Goal: Task Accomplishment & Management: Use online tool/utility

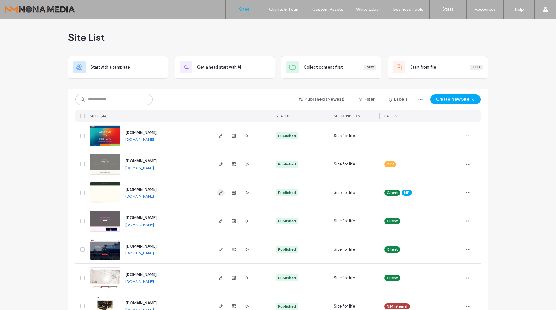
click at [220, 192] on icon "button" at bounding box center [220, 192] width 5 height 5
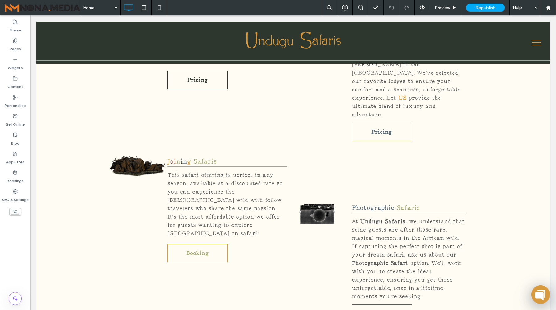
scroll to position [2214, 0]
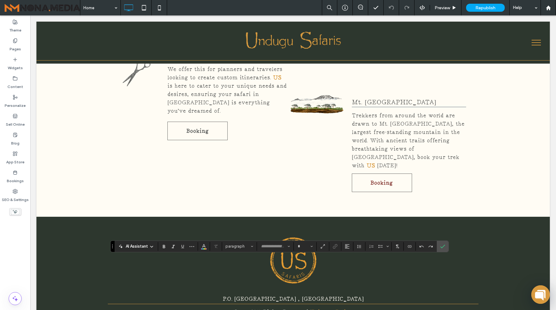
type input "******"
type input "**"
drag, startPoint x: 339, startPoint y: 261, endPoint x: 394, endPoint y: 262, distance: 54.7
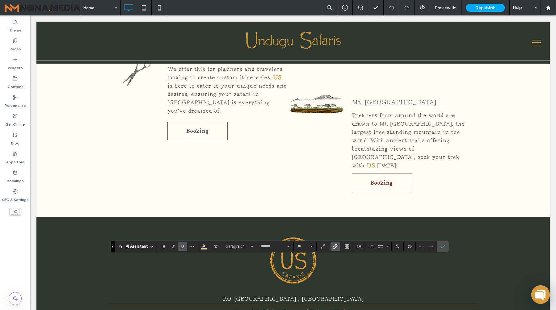
click at [337, 247] on icon "Link" at bounding box center [335, 246] width 5 height 5
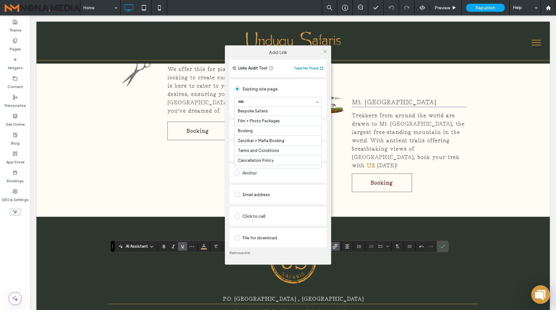
scroll to position [346, 0]
click at [325, 52] on icon at bounding box center [325, 51] width 5 height 5
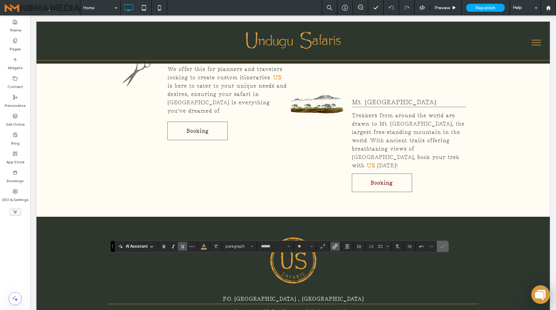
click at [446, 249] on label "Confirm" at bounding box center [442, 246] width 9 height 11
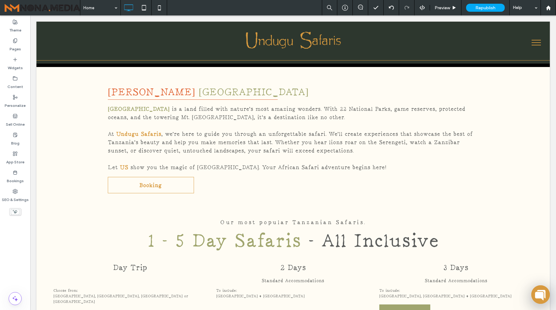
scroll to position [93, 0]
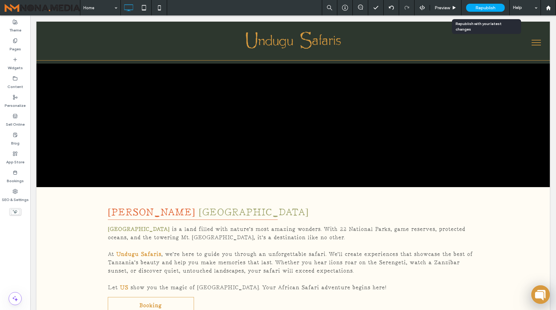
click at [482, 8] on span "Republish" at bounding box center [485, 7] width 20 height 5
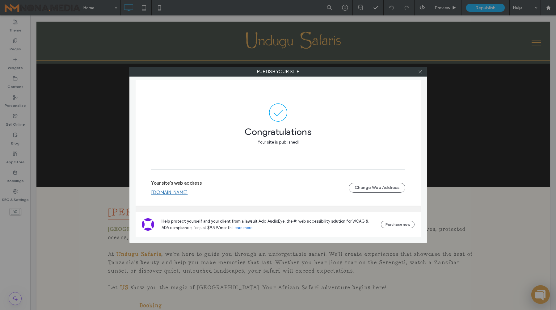
click at [418, 71] on icon at bounding box center [420, 72] width 5 height 5
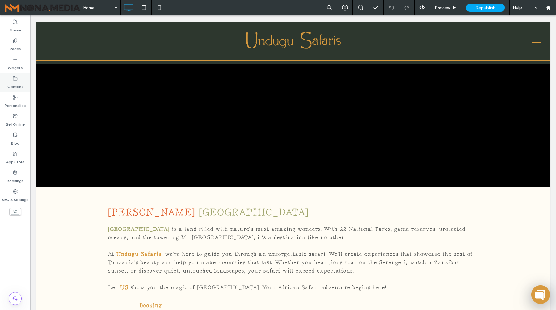
drag, startPoint x: 15, startPoint y: 43, endPoint x: 27, endPoint y: 77, distance: 36.7
click at [15, 43] on use at bounding box center [14, 41] width 3 height 4
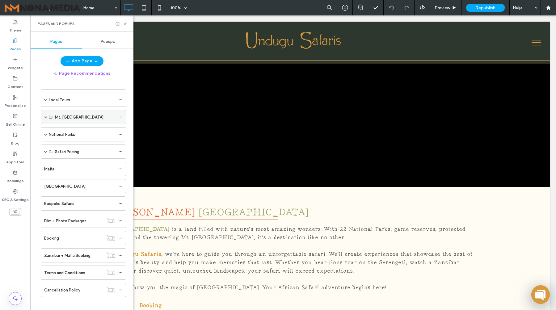
scroll to position [79, 0]
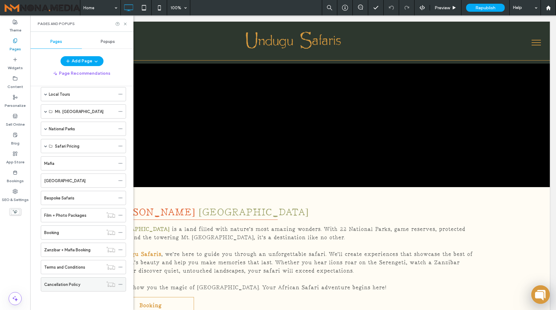
click at [73, 287] on label "Cancellation Policy" at bounding box center [62, 284] width 36 height 11
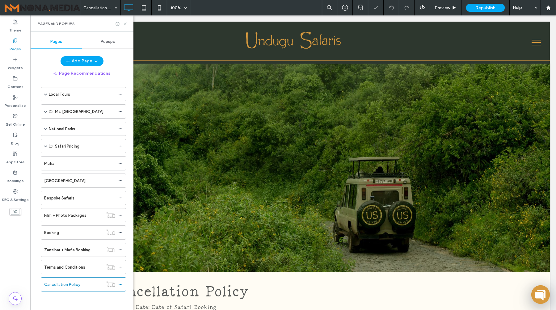
click at [126, 24] on icon at bounding box center [125, 24] width 5 height 5
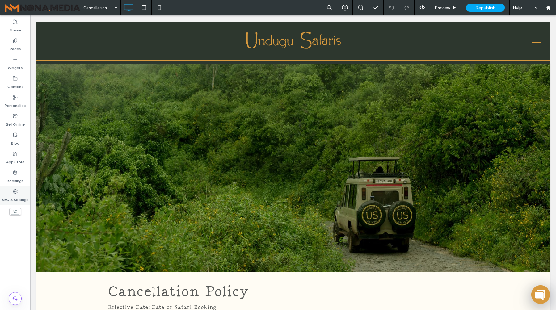
click at [15, 200] on label "SEO & Settings" at bounding box center [15, 198] width 27 height 9
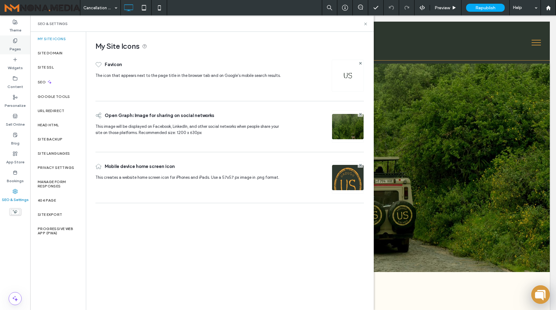
click at [17, 53] on div "Pages" at bounding box center [15, 45] width 30 height 19
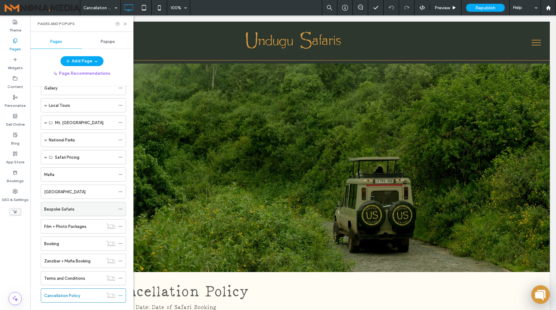
scroll to position [79, 0]
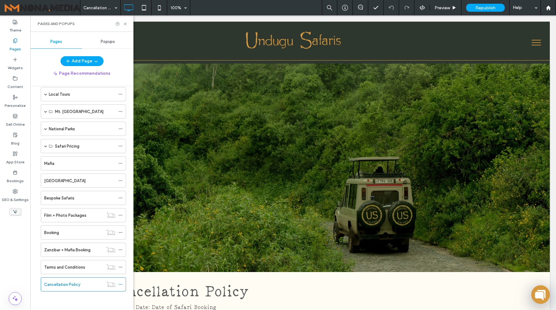
click at [70, 281] on label "Cancellation Policy" at bounding box center [62, 284] width 36 height 11
click at [122, 283] on icon at bounding box center [120, 284] width 4 height 4
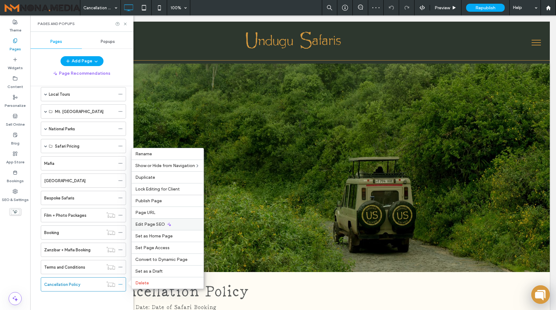
click at [157, 227] on div "Edit Page SEO" at bounding box center [168, 224] width 72 height 12
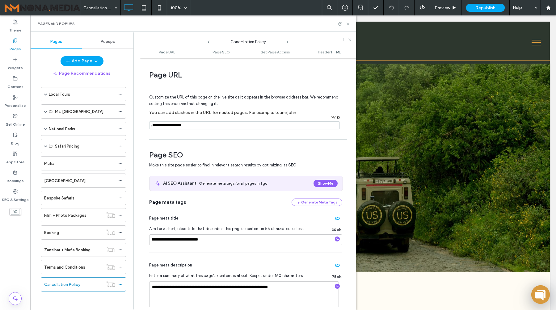
click at [346, 25] on icon at bounding box center [348, 24] width 5 height 5
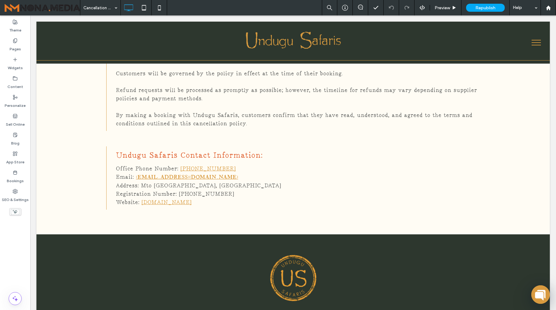
scroll to position [738, 0]
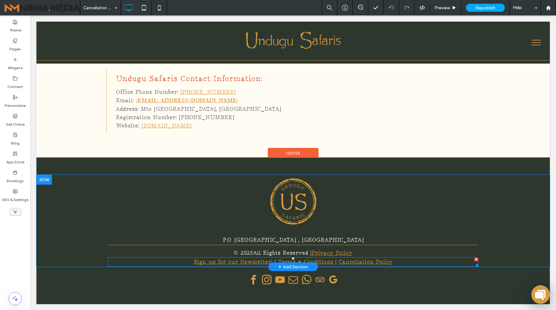
click at [364, 262] on link "Cancellation Policy" at bounding box center [366, 262] width 54 height 6
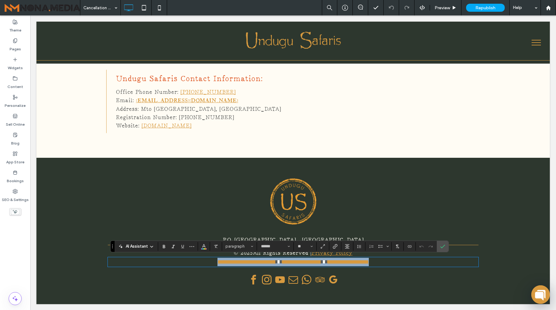
click at [341, 261] on link "**********" at bounding box center [348, 262] width 41 height 6
drag, startPoint x: 338, startPoint y: 260, endPoint x: 397, endPoint y: 260, distance: 59.6
click at [397, 260] on p "**********" at bounding box center [293, 262] width 371 height 8
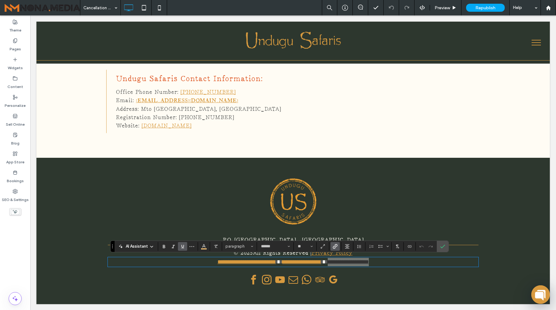
click at [336, 248] on icon "Link" at bounding box center [335, 246] width 5 height 5
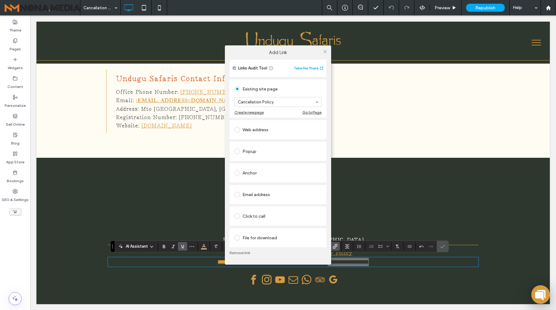
click at [311, 114] on div "Go to Page" at bounding box center [311, 112] width 19 height 5
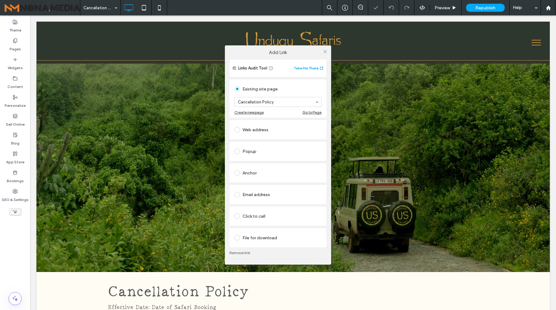
scroll to position [0, 0]
click at [326, 52] on icon at bounding box center [325, 51] width 5 height 5
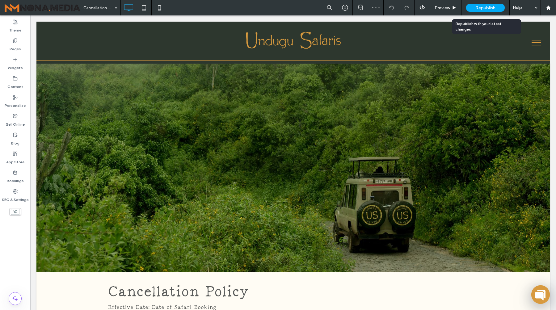
click at [479, 11] on div "Republish" at bounding box center [485, 8] width 39 height 8
